Goal: Task Accomplishment & Management: Manage account settings

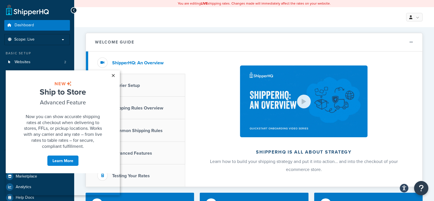
click at [112, 76] on link "×" at bounding box center [113, 75] width 10 height 10
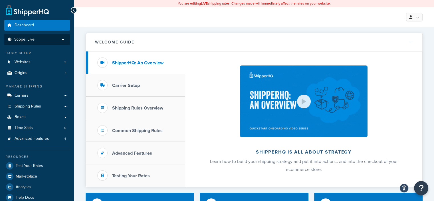
click at [64, 40] on p "Scope: Live" at bounding box center [37, 39] width 61 height 5
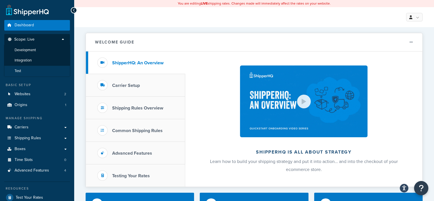
click at [41, 69] on li "Test" at bounding box center [37, 71] width 66 height 11
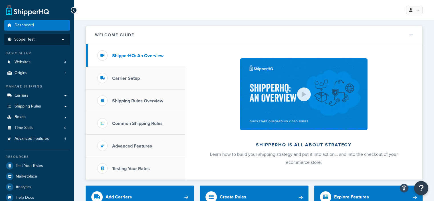
click at [63, 37] on p "Scope: Test" at bounding box center [37, 39] width 61 height 5
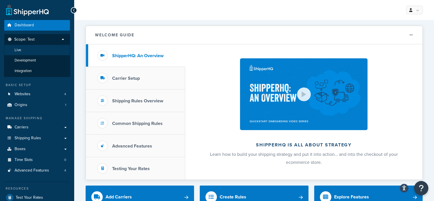
click at [54, 52] on li "Live" at bounding box center [37, 50] width 66 height 11
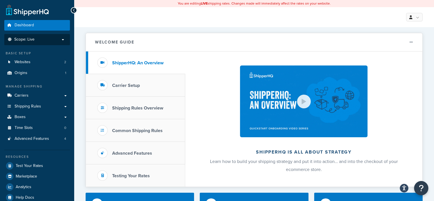
click at [63, 39] on p "Scope: Live" at bounding box center [37, 39] width 61 height 5
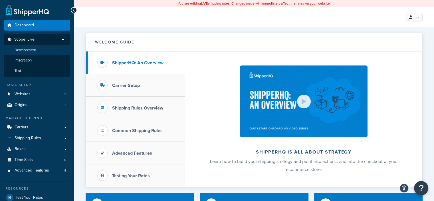
click at [30, 52] on span "Development" at bounding box center [25, 50] width 21 height 5
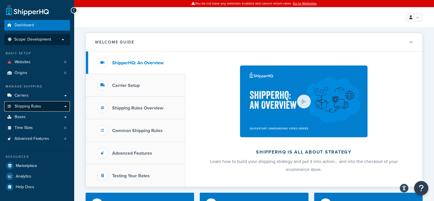
click at [37, 106] on span "Shipping Rules" at bounding box center [28, 106] width 27 height 5
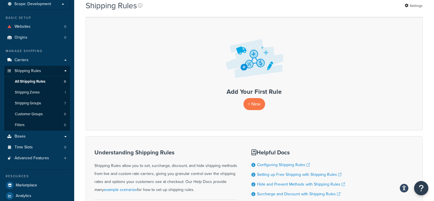
scroll to position [32, 0]
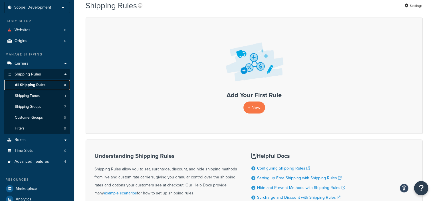
click at [29, 85] on span "All Shipping Rules" at bounding box center [30, 85] width 31 height 5
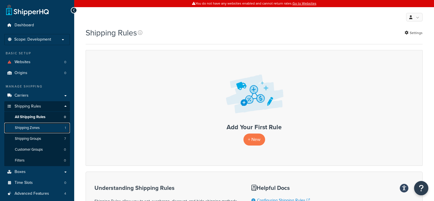
click at [35, 126] on span "Shipping Zones" at bounding box center [27, 127] width 25 height 5
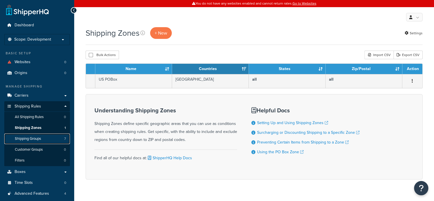
click at [38, 137] on span "Shipping Groups" at bounding box center [28, 138] width 26 height 5
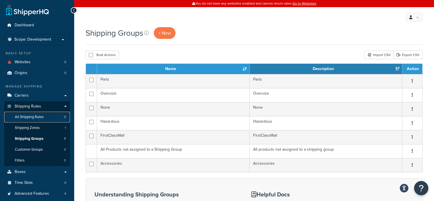
click at [33, 117] on span "All Shipping Rules" at bounding box center [29, 116] width 29 height 5
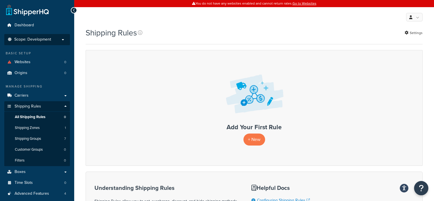
click at [64, 41] on p "Scope: Development" at bounding box center [37, 39] width 61 height 5
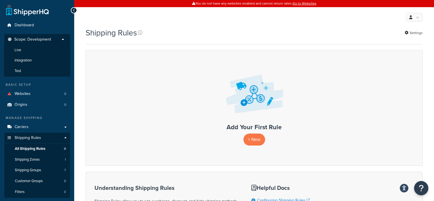
click at [64, 41] on p "Scope: Development" at bounding box center [37, 41] width 61 height 8
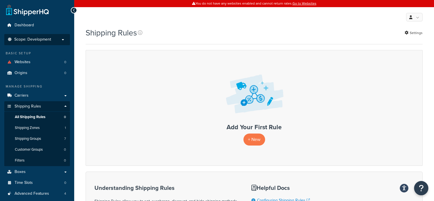
click at [61, 37] on p "Scope: Development" at bounding box center [37, 39] width 61 height 5
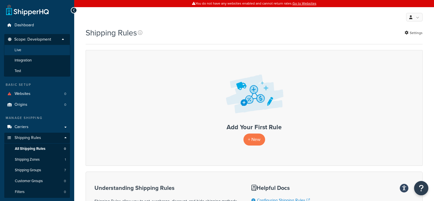
click at [39, 50] on li "Live" at bounding box center [37, 50] width 66 height 11
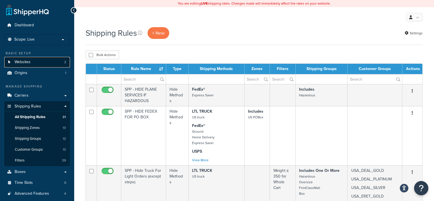
click at [37, 65] on link "Websites 2" at bounding box center [37, 62] width 66 height 11
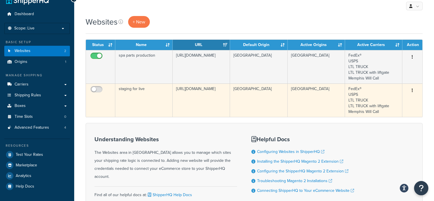
scroll to position [11, 0]
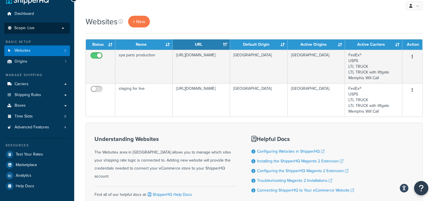
click at [61, 28] on p "Scope: Live" at bounding box center [37, 28] width 61 height 5
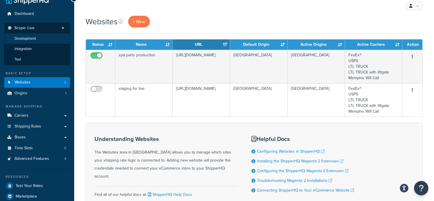
click at [31, 37] on span "Development" at bounding box center [25, 38] width 21 height 5
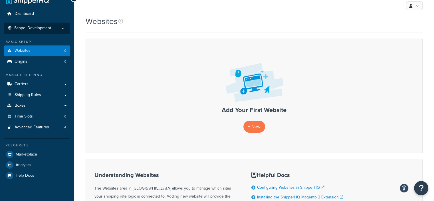
click at [62, 29] on p "Scope: Development" at bounding box center [37, 28] width 61 height 5
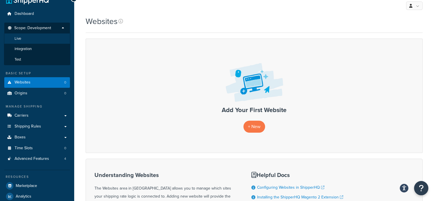
click at [47, 38] on li "Live" at bounding box center [37, 38] width 66 height 11
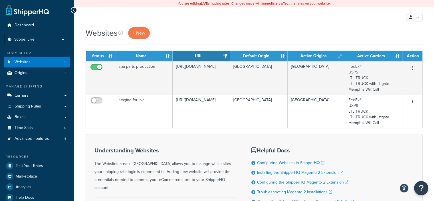
click at [396, 13] on div "My Profile Billing Global Settings Contact Us Logout" at bounding box center [254, 17] width 360 height 20
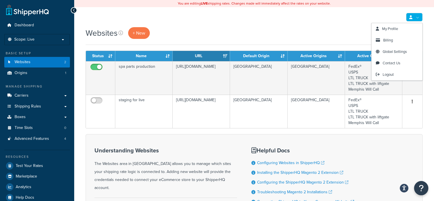
click at [419, 18] on link at bounding box center [414, 17] width 17 height 9
click at [399, 41] on link "Billing" at bounding box center [397, 40] width 51 height 11
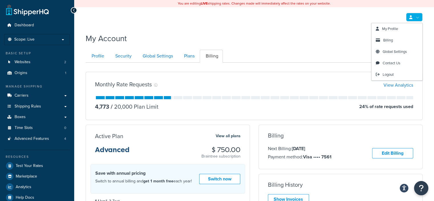
click at [417, 19] on link at bounding box center [414, 17] width 17 height 9
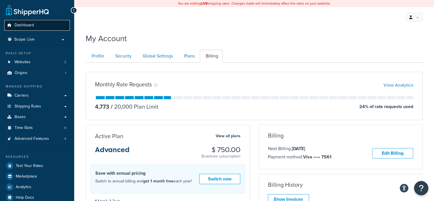
click at [15, 25] on span "Dashboard" at bounding box center [24, 25] width 19 height 5
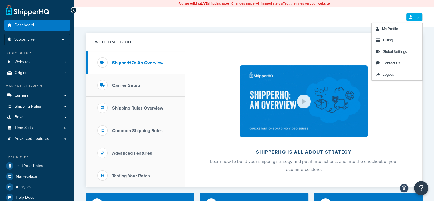
click at [419, 15] on link at bounding box center [414, 17] width 17 height 9
click at [390, 27] on span "My Profile" at bounding box center [390, 28] width 16 height 5
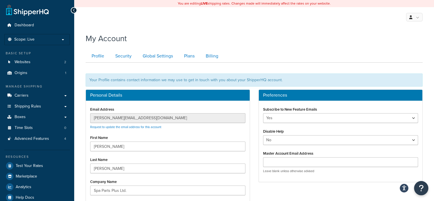
scroll to position [15, 0]
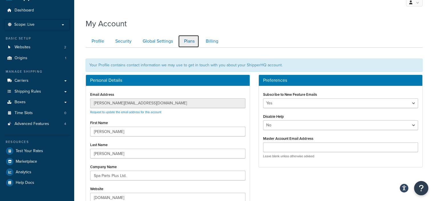
click at [182, 42] on link "Plans" at bounding box center [188, 41] width 21 height 13
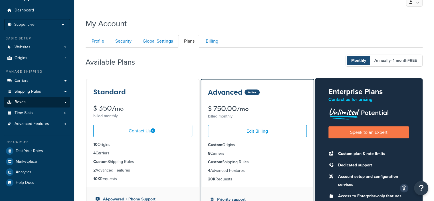
scroll to position [14, 0]
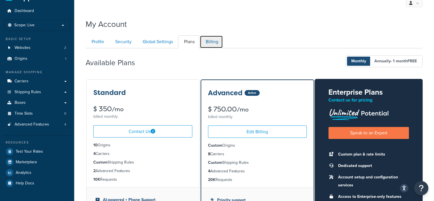
click at [205, 40] on link "Billing" at bounding box center [211, 41] width 23 height 13
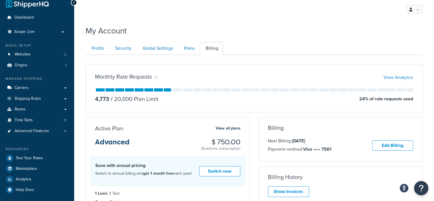
scroll to position [8, 0]
click at [120, 51] on link "Security" at bounding box center [122, 48] width 27 height 13
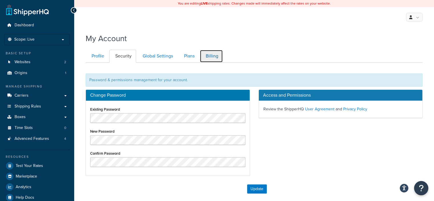
click at [214, 57] on link "Billing" at bounding box center [211, 56] width 23 height 13
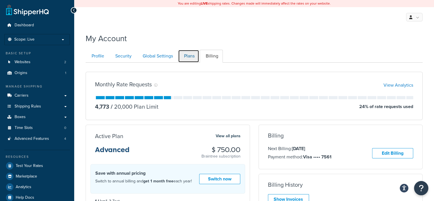
click at [184, 56] on link "Plans" at bounding box center [188, 56] width 21 height 13
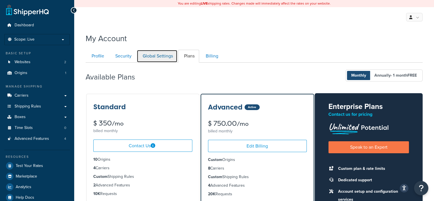
click at [150, 53] on link "Global Settings" at bounding box center [157, 56] width 41 height 13
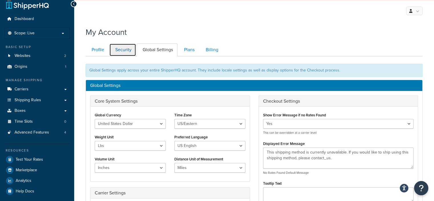
click at [128, 52] on link "Security" at bounding box center [122, 49] width 27 height 13
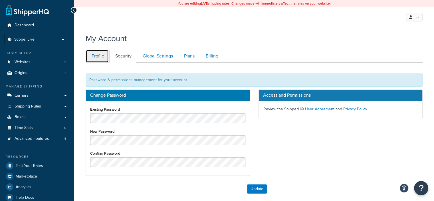
click at [98, 59] on link "Profile" at bounding box center [97, 56] width 23 height 13
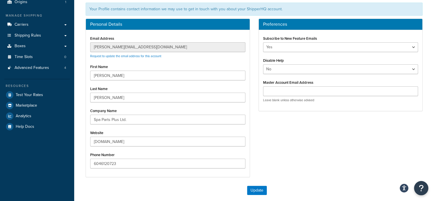
scroll to position [71, 0]
click at [290, 88] on input "Master Account Email Address" at bounding box center [340, 91] width 155 height 10
click at [271, 129] on div "Personal Details Email Address stephen@spaparts.com Request to update the email…" at bounding box center [254, 101] width 346 height 164
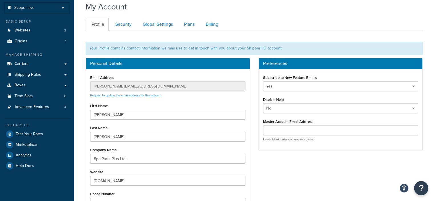
scroll to position [21, 0]
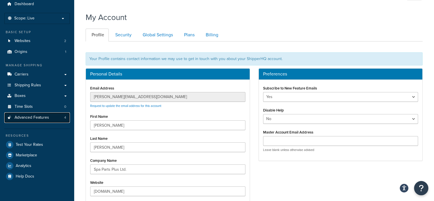
click at [19, 120] on link "Advanced Features 4" at bounding box center [37, 117] width 66 height 11
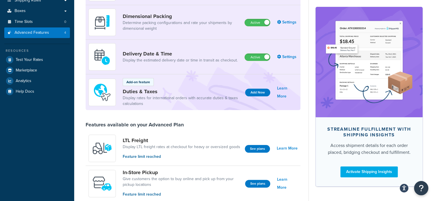
scroll to position [105, 0]
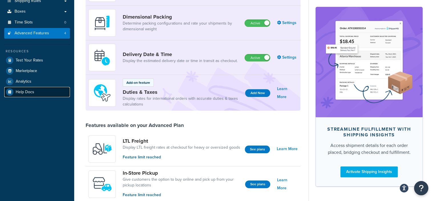
click at [32, 93] on span "Help Docs" at bounding box center [25, 92] width 19 height 5
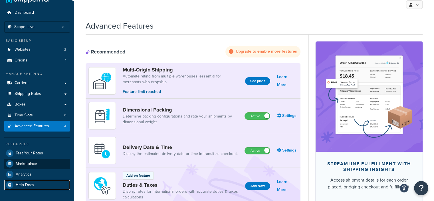
scroll to position [0, 0]
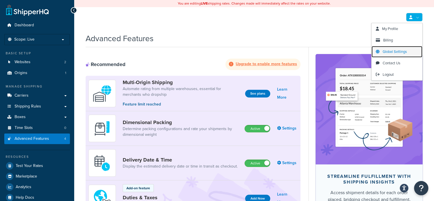
click at [393, 52] on span "Global Settings" at bounding box center [395, 51] width 24 height 5
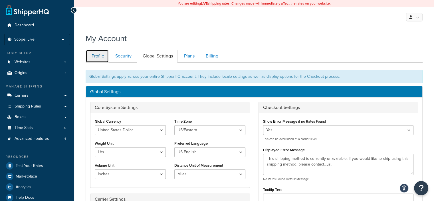
click at [95, 57] on link "Profile" at bounding box center [97, 56] width 23 height 13
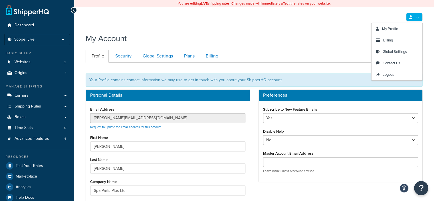
click at [418, 14] on link at bounding box center [414, 17] width 17 height 9
click at [386, 63] on span "Contact Us" at bounding box center [392, 62] width 18 height 5
